Goal: Navigation & Orientation: Understand site structure

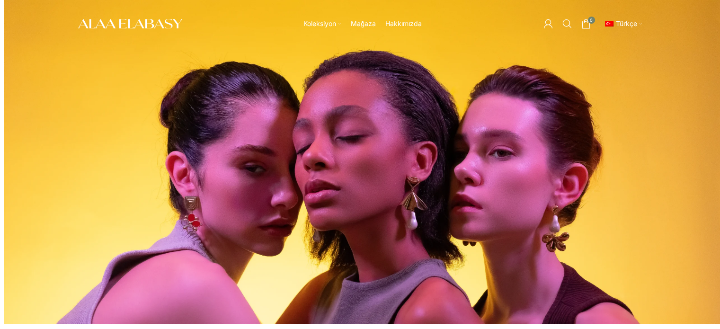
scroll to position [15, 0]
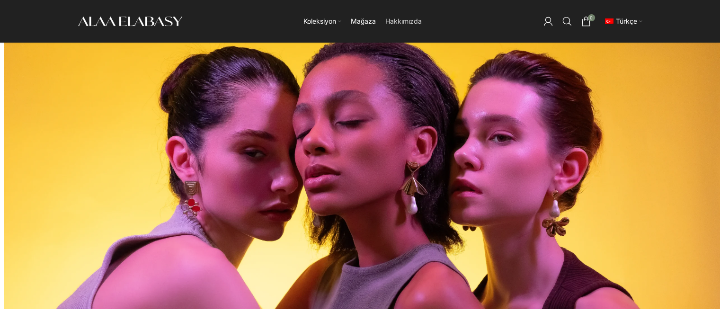
click at [399, 22] on span "Hakkımızda" at bounding box center [403, 21] width 36 height 9
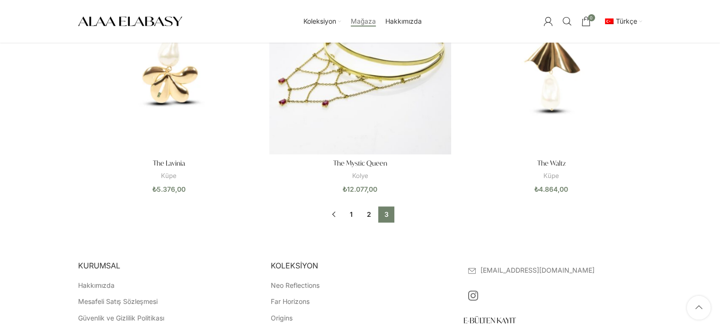
scroll to position [851, 0]
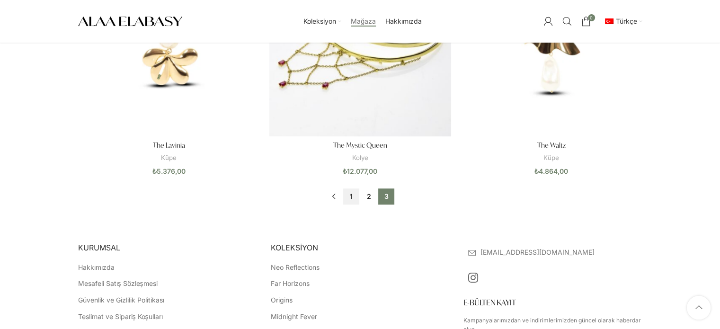
click at [350, 196] on link "1" at bounding box center [351, 196] width 16 height 16
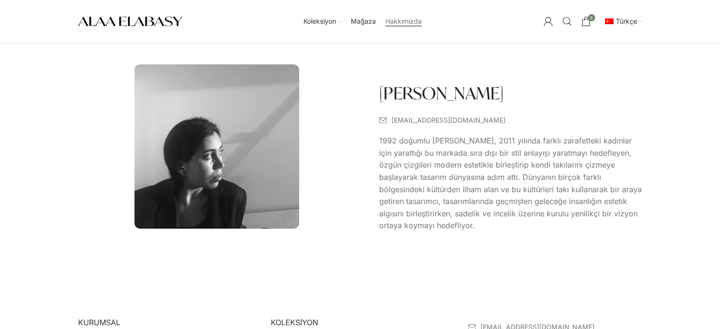
scroll to position [8, 0]
